Goal: Task Accomplishment & Management: Use online tool/utility

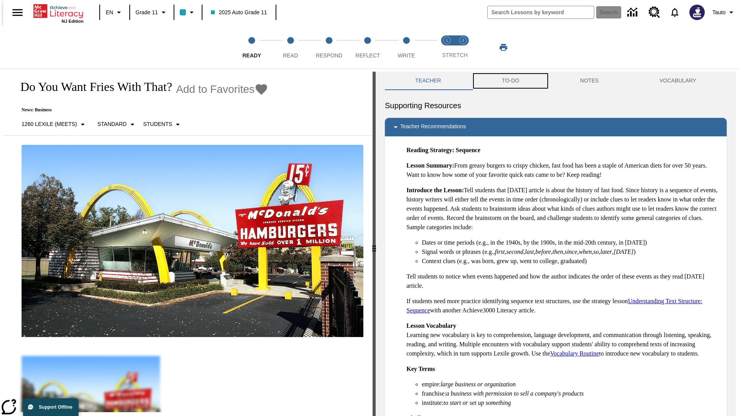
click at [510, 81] on button "TO-DO" at bounding box center [510, 81] width 78 height 18
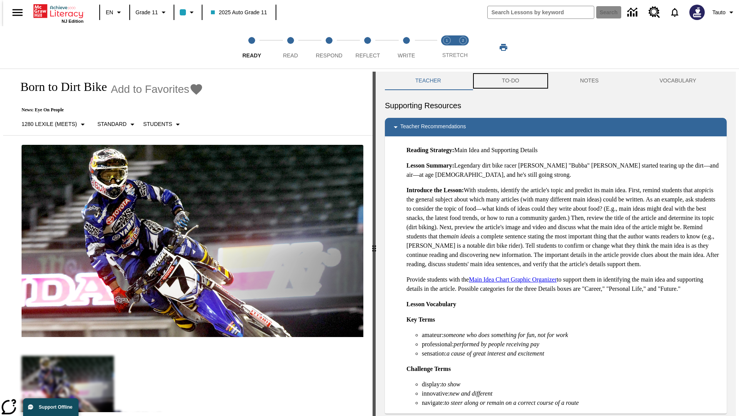
click at [510, 81] on button "TO-DO" at bounding box center [510, 81] width 78 height 18
